Goal: Task Accomplishment & Management: Complete application form

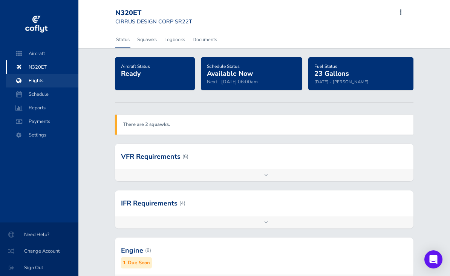
click at [37, 81] on span "Flights" at bounding box center [42, 81] width 57 height 14
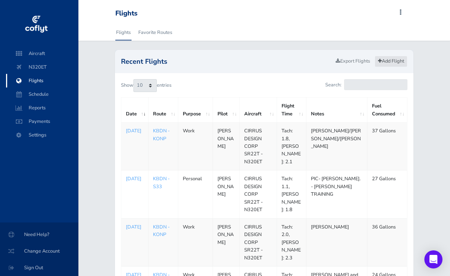
click at [389, 60] on link "Add Flight" at bounding box center [391, 61] width 33 height 11
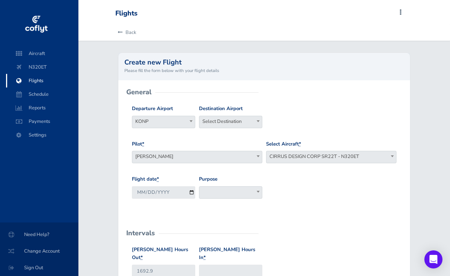
click at [175, 117] on span "KONP" at bounding box center [163, 121] width 63 height 11
type input "kbdn"
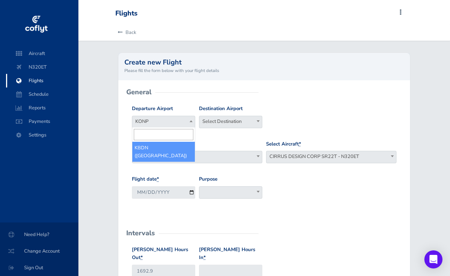
select select "KBDN"
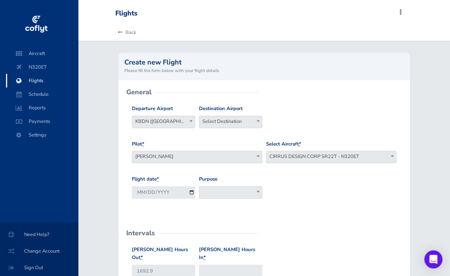
click at [214, 120] on span "Select Destination" at bounding box center [230, 121] width 63 height 11
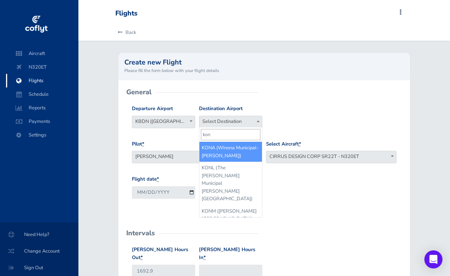
type input "konp"
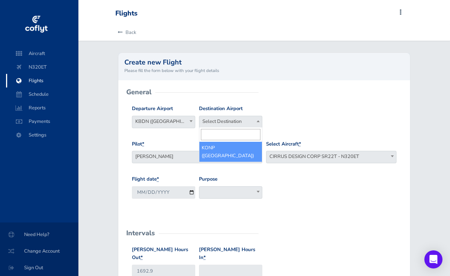
select select "KONP"
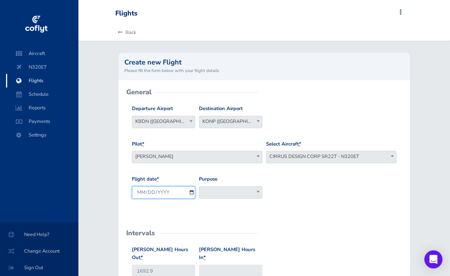
click at [160, 192] on input "[DATE]" at bounding box center [163, 192] width 63 height 12
type input "[DATE]"
click at [217, 188] on span at bounding box center [230, 192] width 63 height 12
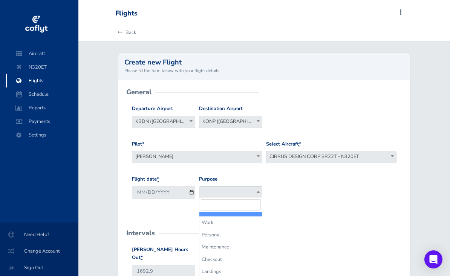
select select "Work"
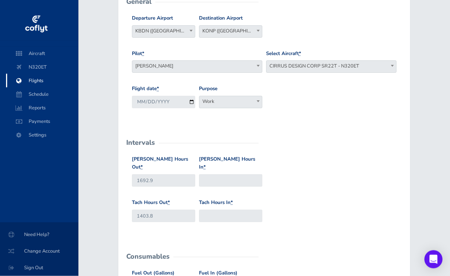
scroll to position [90, 0]
click at [205, 163] on label "[PERSON_NAME] Hours In *" at bounding box center [230, 163] width 63 height 16
click at [205, 174] on input "[PERSON_NAME] Hours In *" at bounding box center [230, 180] width 63 height 12
type input "1695.1"
click at [215, 210] on input "Tach Hours In *" at bounding box center [230, 216] width 63 height 12
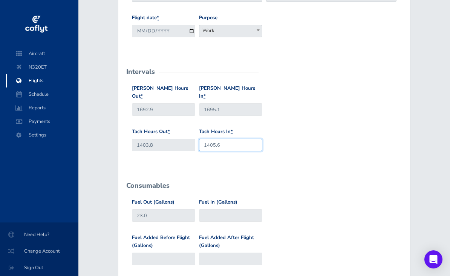
scroll to position [163, 0]
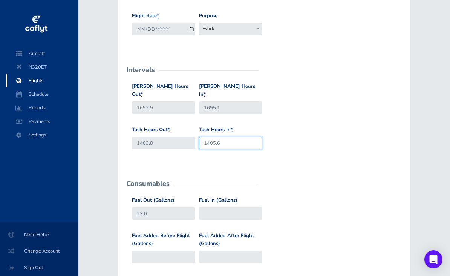
type input "1405.6"
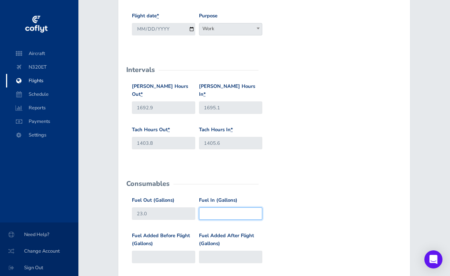
click at [213, 207] on input "Fuel In (Gallons)" at bounding box center [230, 213] width 63 height 12
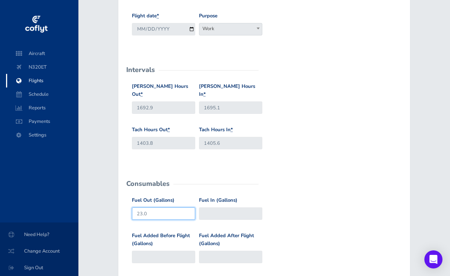
click at [159, 207] on input "23.0" at bounding box center [163, 213] width 63 height 12
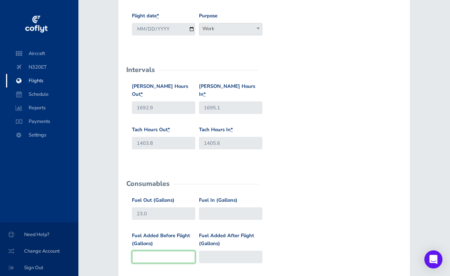
click at [152, 251] on input "Fuel Added Before Flight (Gallons)" at bounding box center [163, 257] width 63 height 12
type input "3"
type input "26"
type input "39"
type input "62"
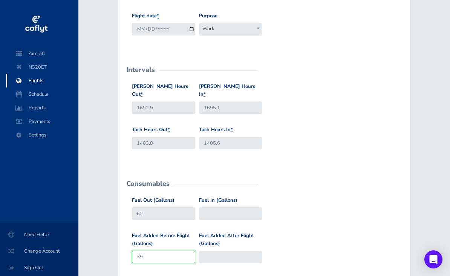
type input "3"
type input "26"
type input "31"
type input "54"
type input "3"
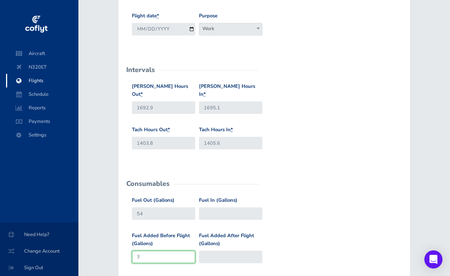
type input "26"
type input "38"
type input "61"
type input "38"
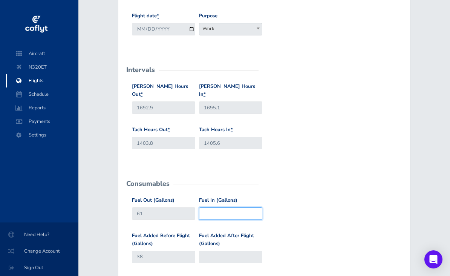
click at [225, 207] on input "Fuel In (Gallons)" at bounding box center [230, 213] width 63 height 12
type input "23"
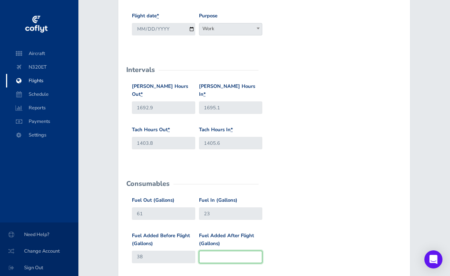
click at [209, 251] on input "Fuel Added After Flight (Gallons)" at bounding box center [230, 257] width 63 height 12
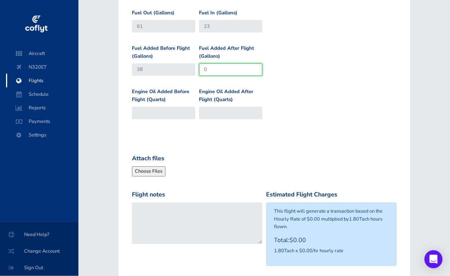
scroll to position [351, 0]
type input "0"
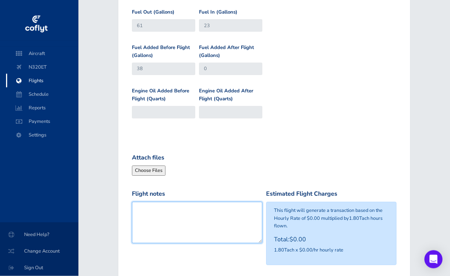
click at [147, 202] on textarea "Flight notes" at bounding box center [197, 222] width 130 height 41
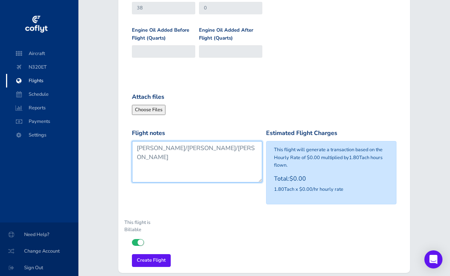
type textarea "[PERSON_NAME]/[PERSON_NAME]/[PERSON_NAME]"
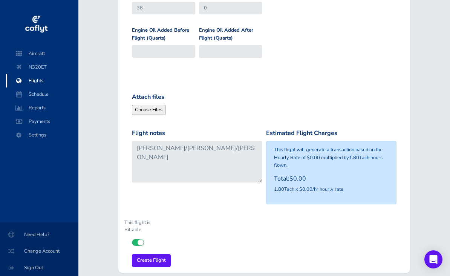
click at [136, 239] on input "checkbox" at bounding box center [134, 241] width 5 height 5
checkbox input "false"
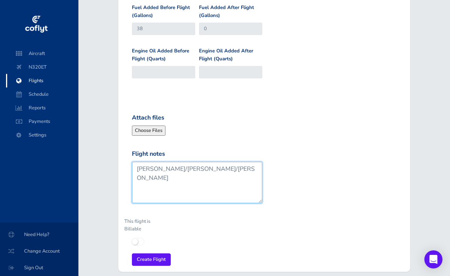
click at [197, 162] on textarea "[PERSON_NAME]/[PERSON_NAME]/[PERSON_NAME]" at bounding box center [197, 182] width 130 height 41
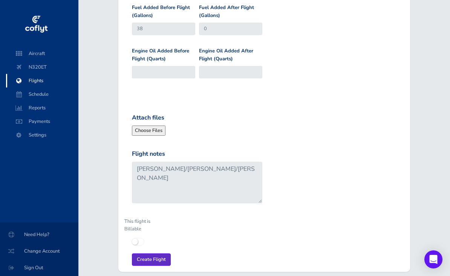
click at [152, 253] on input "Create Flight" at bounding box center [151, 259] width 39 height 12
